Goal: Register for event/course

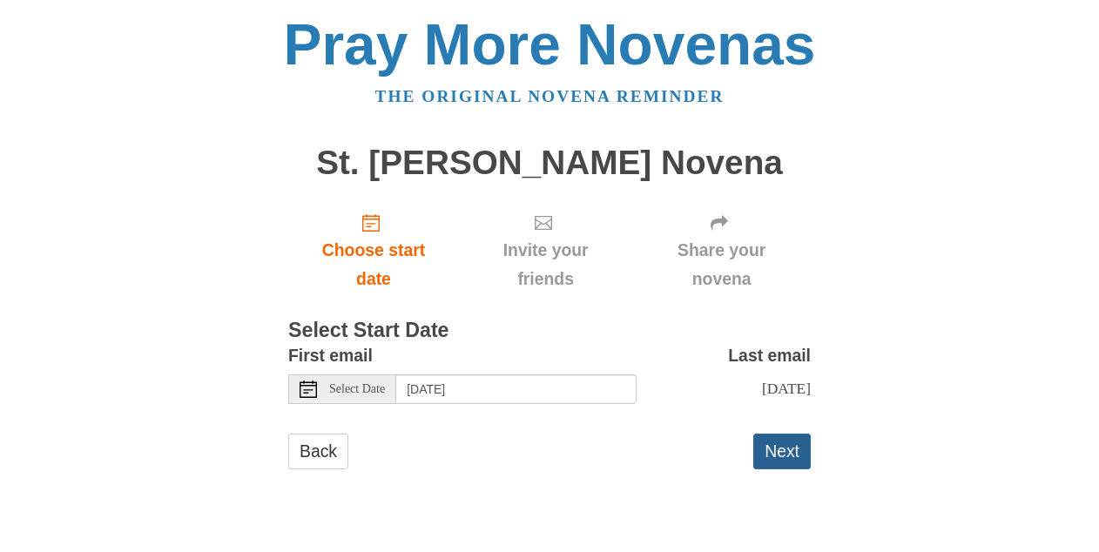
click at [795, 462] on button "Next" at bounding box center [781, 452] width 57 height 36
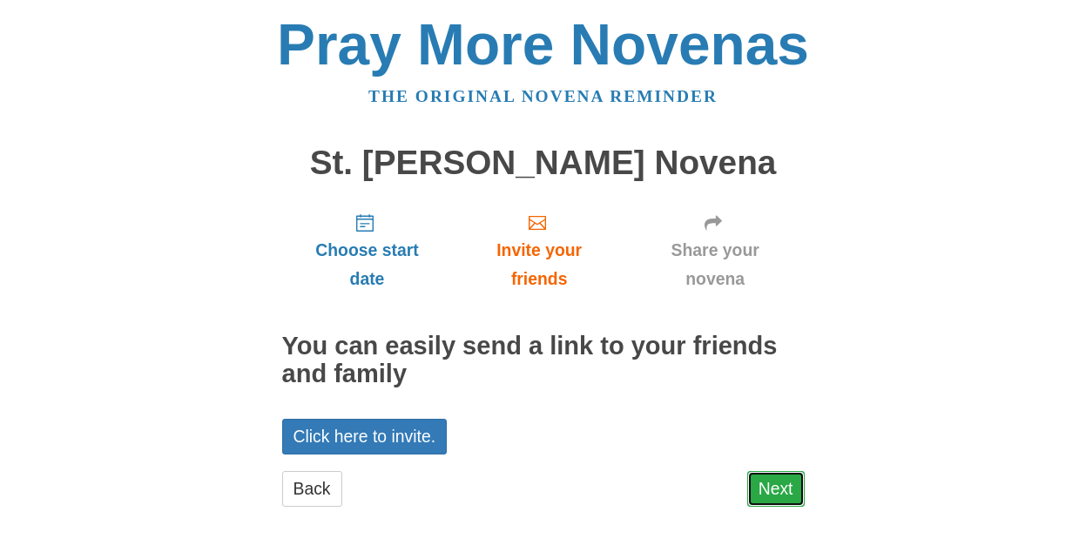
click at [777, 494] on link "Next" at bounding box center [775, 489] width 57 height 36
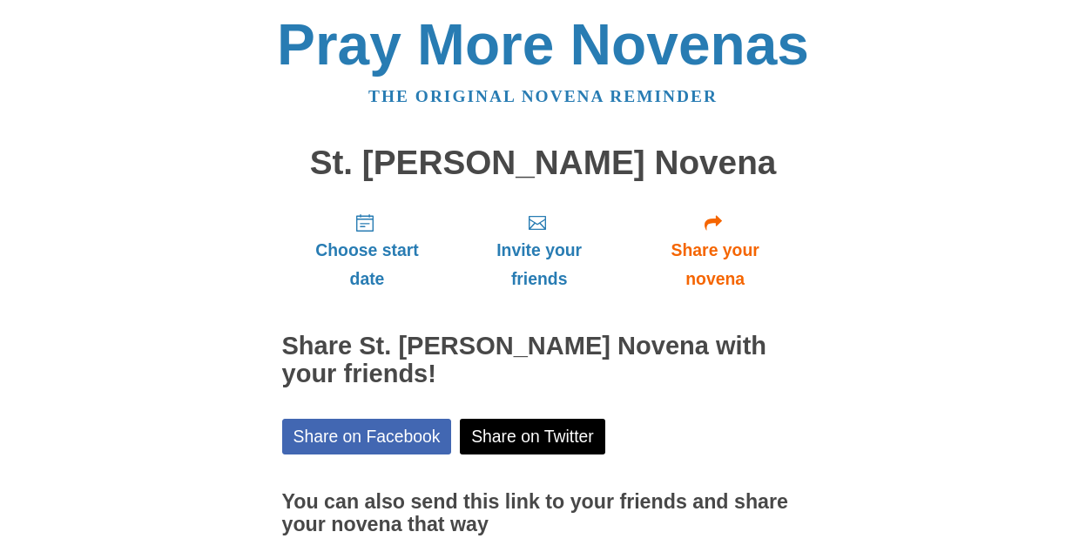
scroll to position [147, 0]
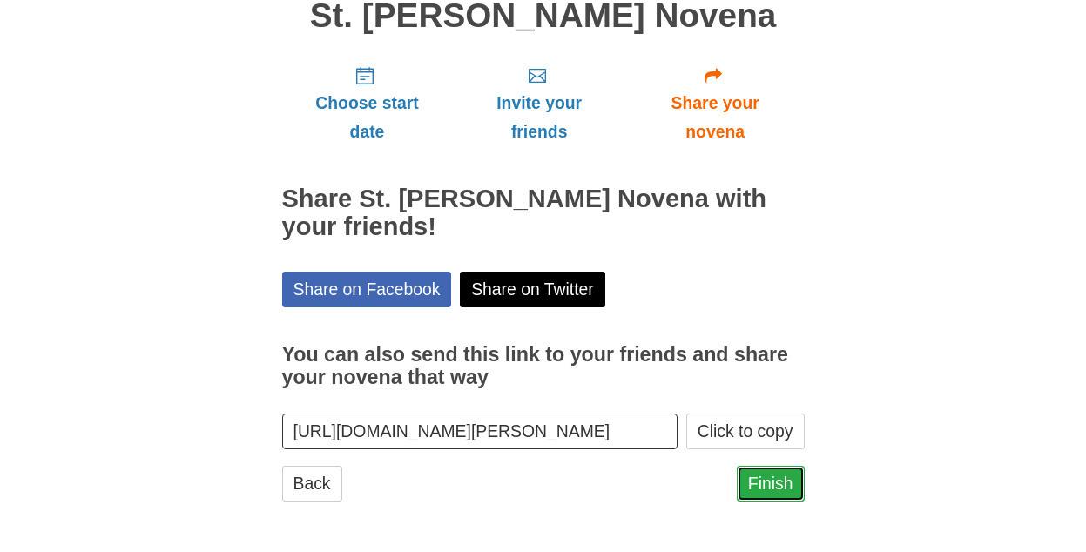
click at [793, 489] on link "Finish" at bounding box center [771, 484] width 68 height 36
